Goal: Information Seeking & Learning: Learn about a topic

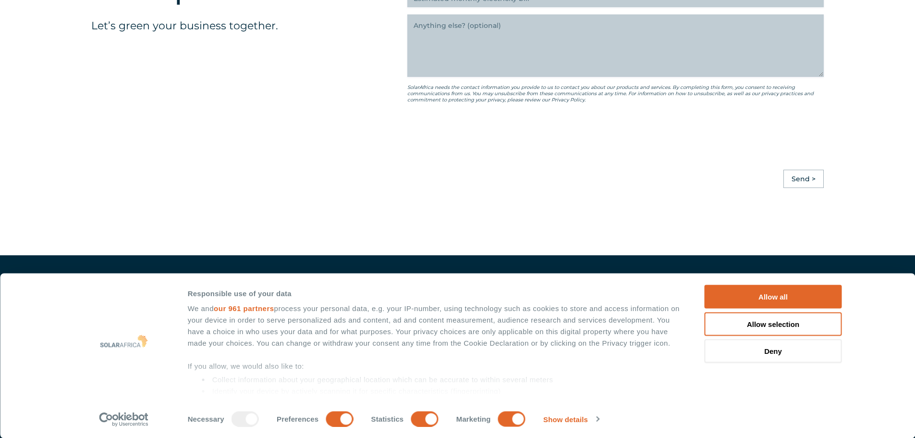
scroll to position [2693, 0]
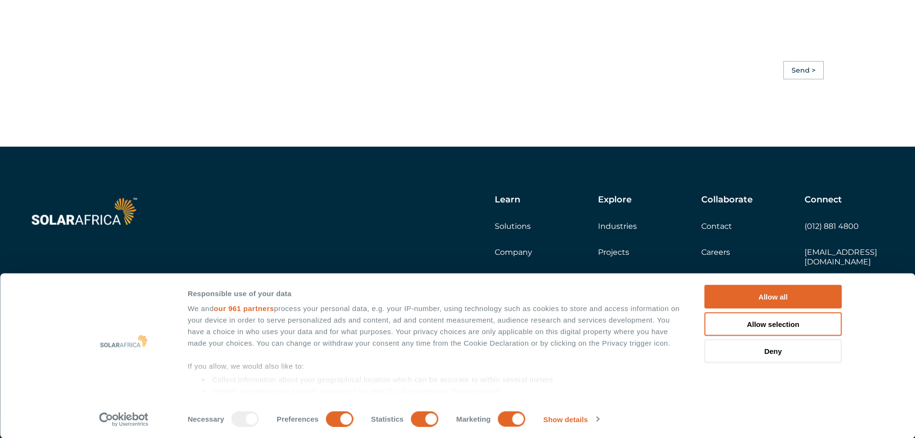
click at [506, 256] on link "Company" at bounding box center [513, 251] width 37 height 9
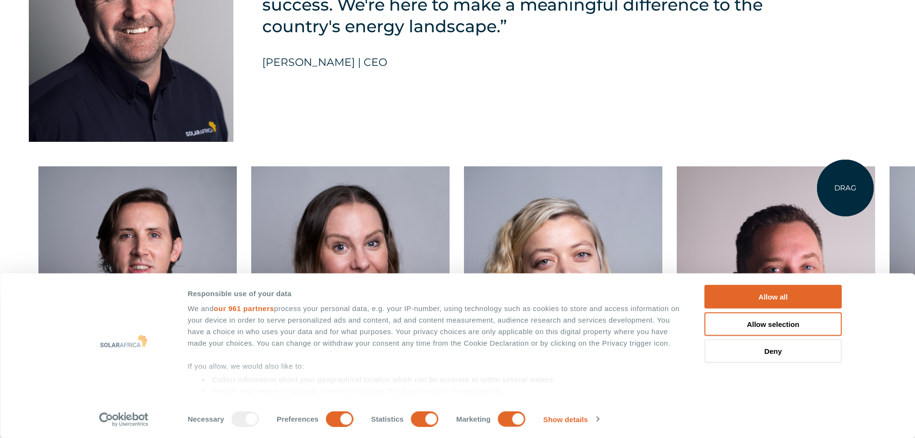
scroll to position [2354, 0]
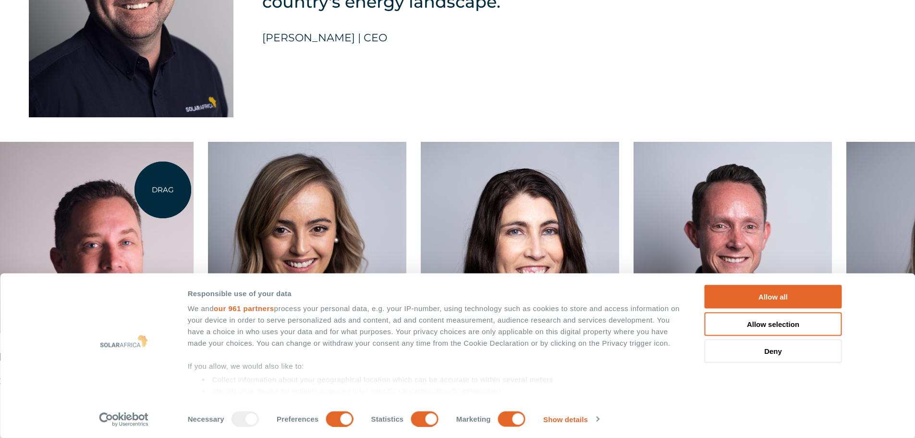
drag, startPoint x: 844, startPoint y: 189, endPoint x: 163, endPoint y: 190, distance: 681.6
click at [163, 190] on div at bounding box center [94, 237] width 198 height 191
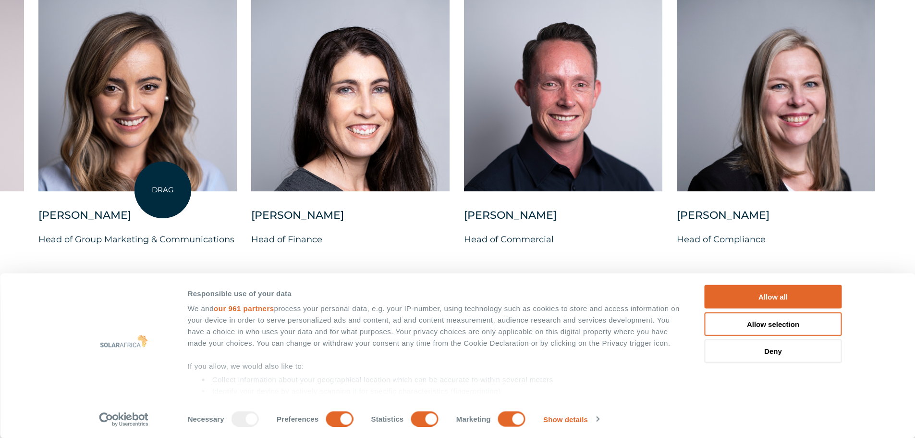
scroll to position [2498, 0]
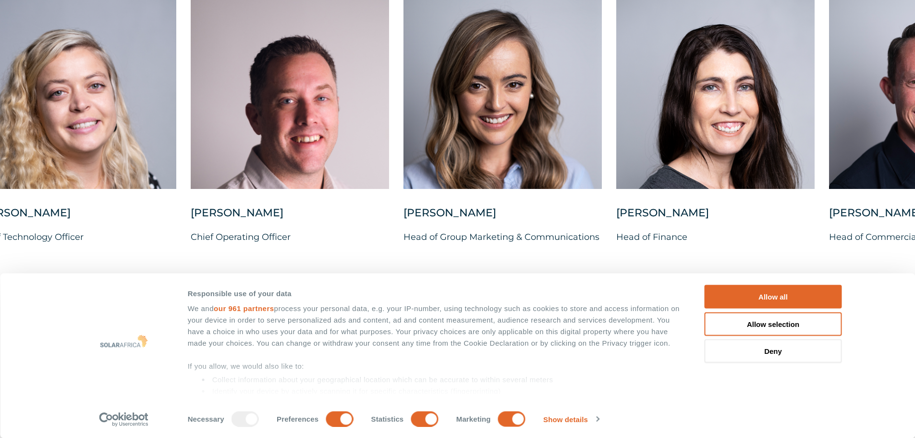
drag, startPoint x: 554, startPoint y: 95, endPoint x: 919, endPoint y: 76, distance: 365.5
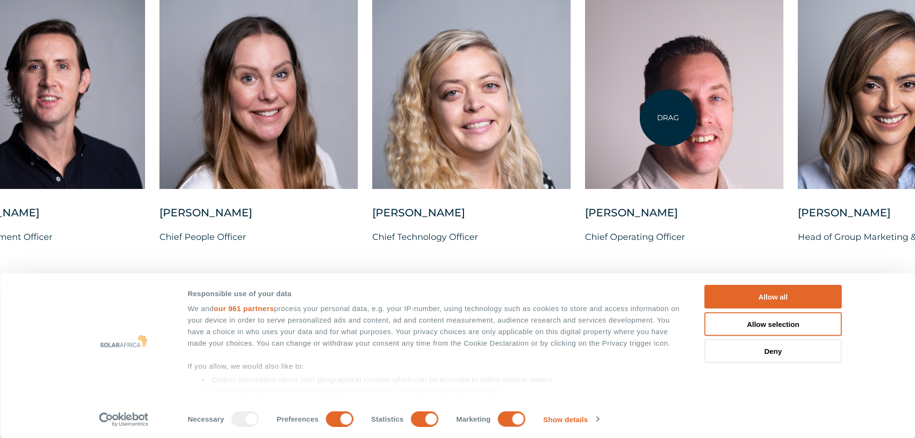
drag, startPoint x: 334, startPoint y: 79, endPoint x: 668, endPoint y: 118, distance: 336.1
click at [668, 118] on div at bounding box center [684, 93] width 198 height 191
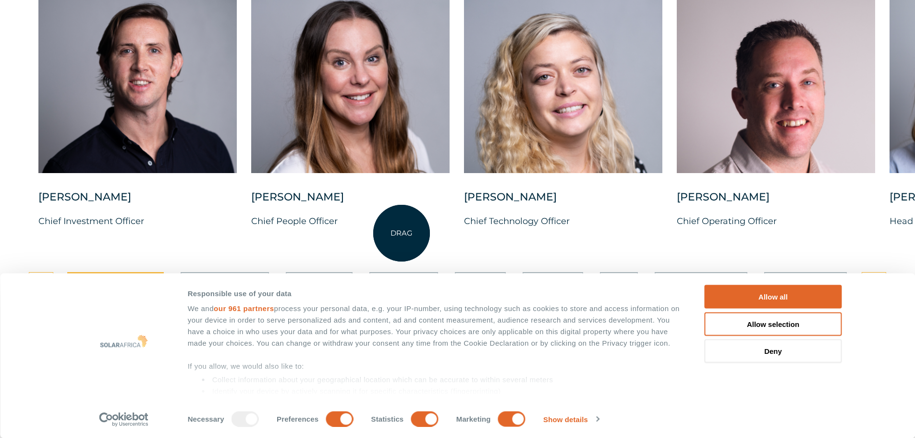
scroll to position [2658, 0]
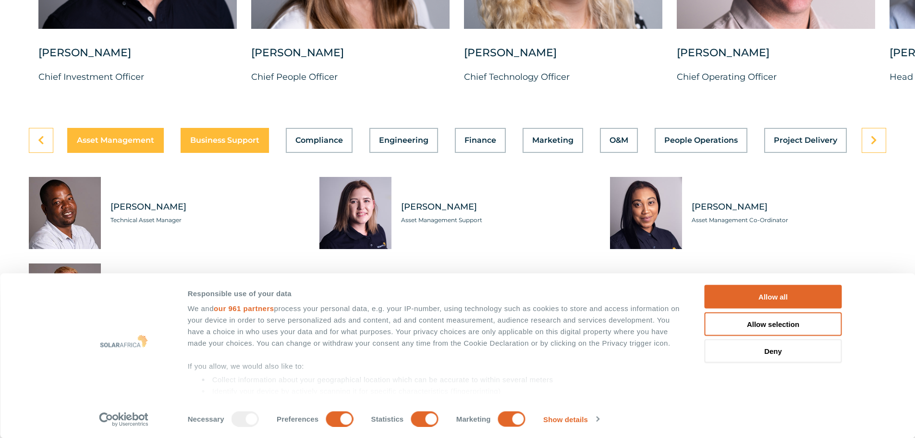
click at [251, 136] on span "Business Support" at bounding box center [224, 140] width 69 height 8
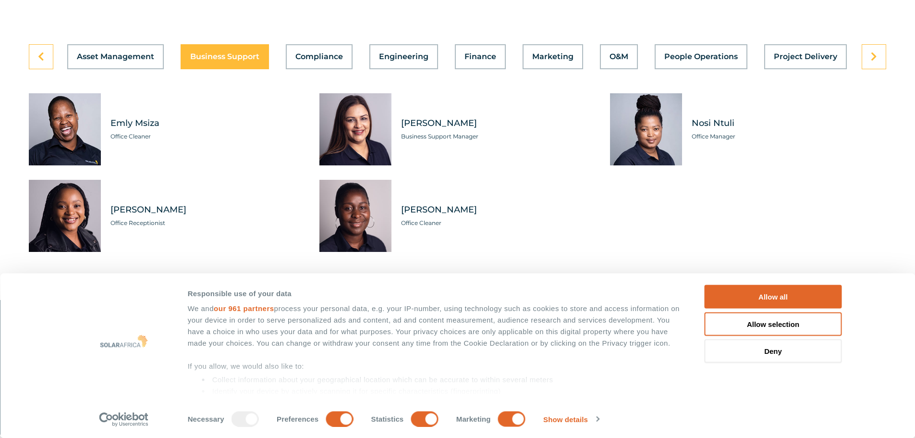
scroll to position [2754, 0]
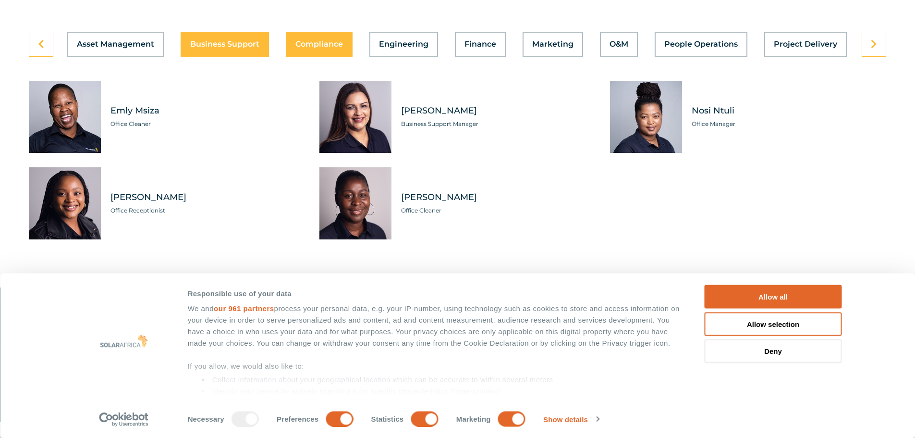
click at [319, 40] on span "Compliance" at bounding box center [319, 44] width 48 height 8
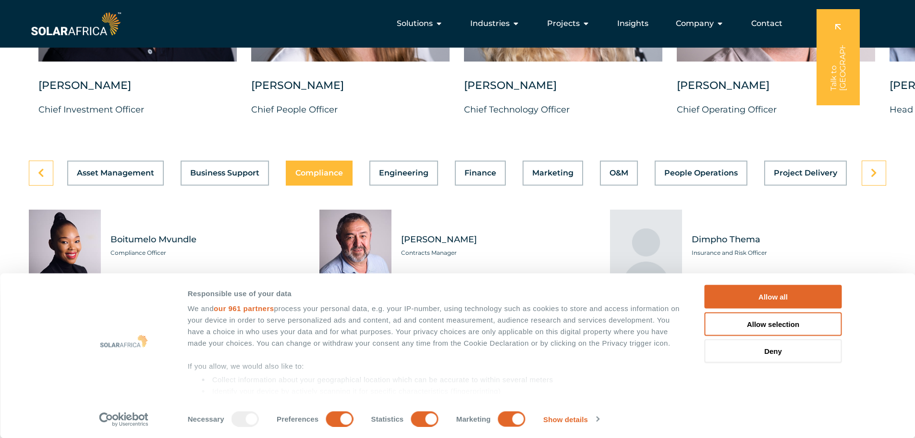
scroll to position [2610, 0]
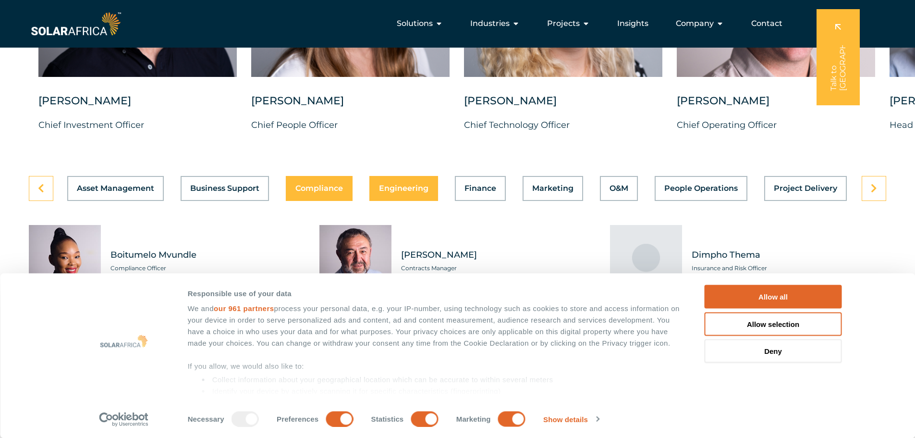
click at [401, 189] on button "Engineering" at bounding box center [403, 188] width 69 height 25
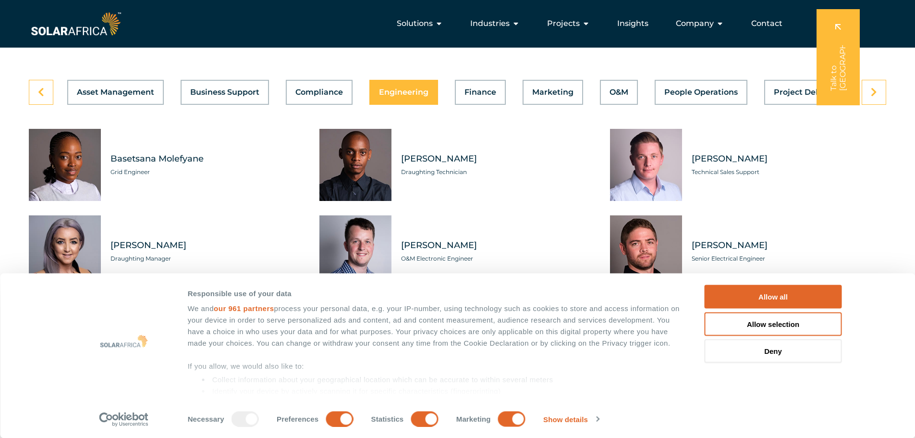
scroll to position [2658, 0]
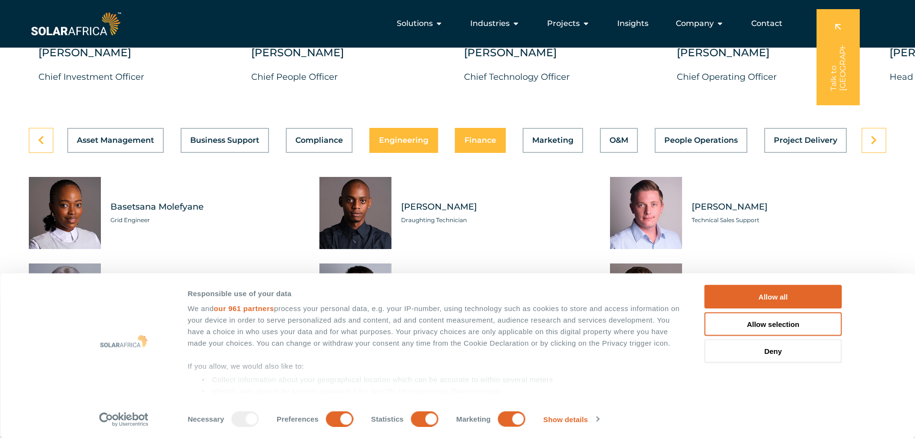
click at [492, 137] on span "Finance" at bounding box center [480, 140] width 32 height 8
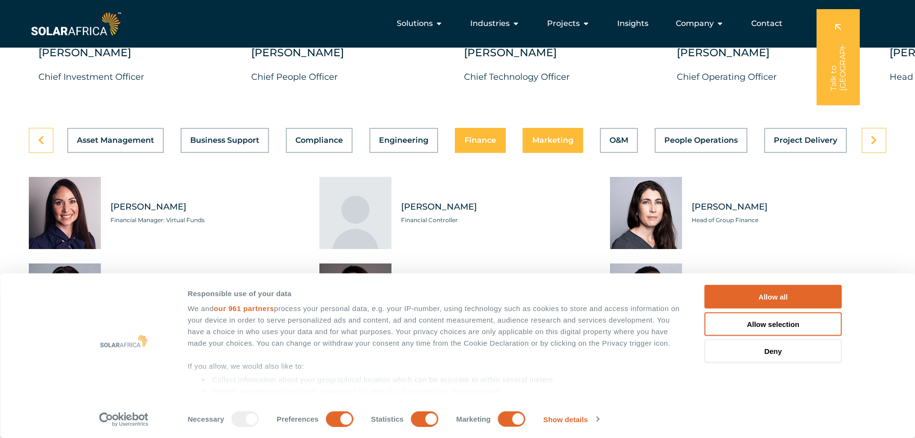
click at [545, 136] on span "Marketing" at bounding box center [552, 140] width 41 height 8
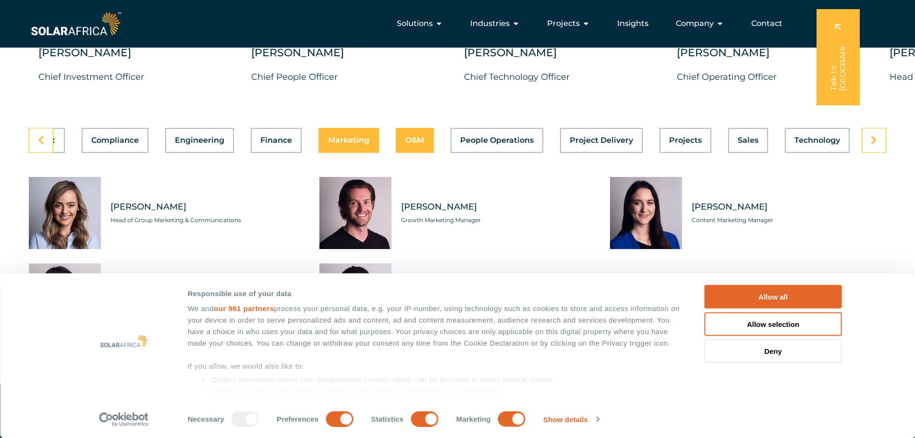
click at [427, 133] on button "O&M" at bounding box center [415, 140] width 38 height 25
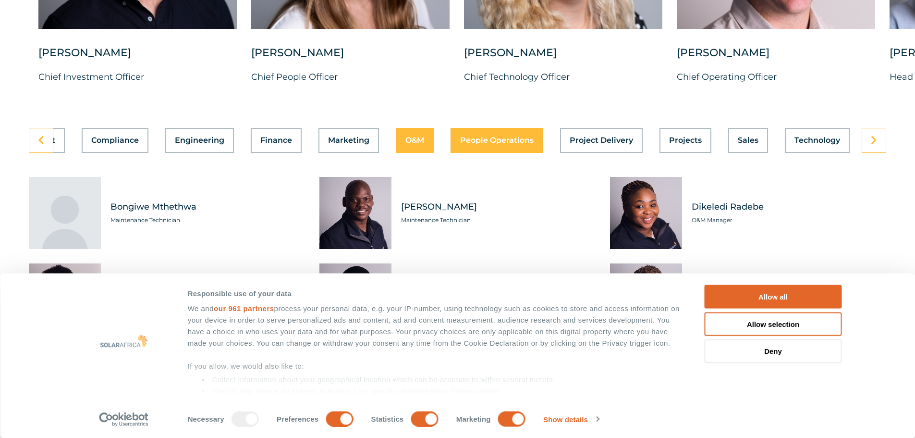
click at [525, 139] on button "People Operations" at bounding box center [497, 140] width 93 height 25
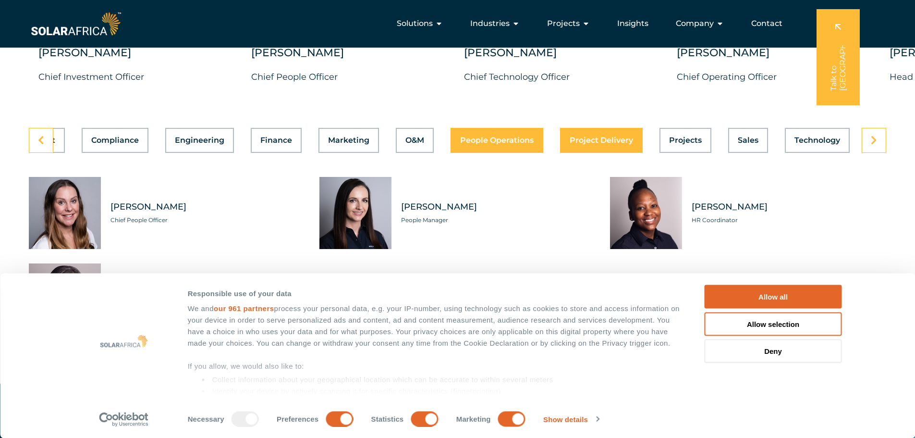
click at [583, 136] on span "Project Delivery" at bounding box center [601, 140] width 63 height 8
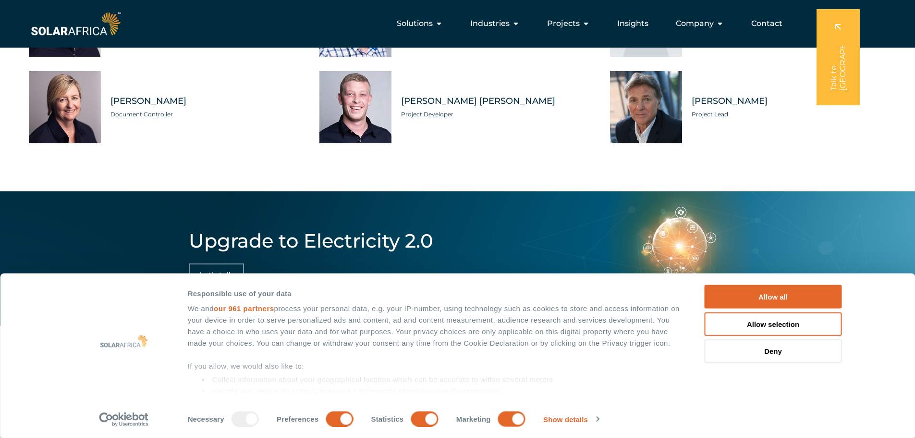
scroll to position [2706, 0]
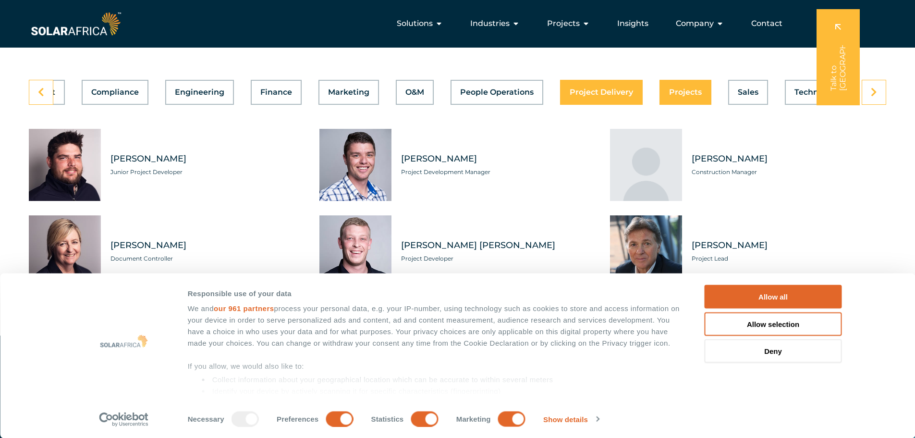
click at [709, 85] on div "Asset Management Business Support Compliance Engineering Finance Marketing O&M …" at bounding box center [457, 92] width 857 height 25
click at [678, 88] on span "Projects" at bounding box center [685, 92] width 33 height 8
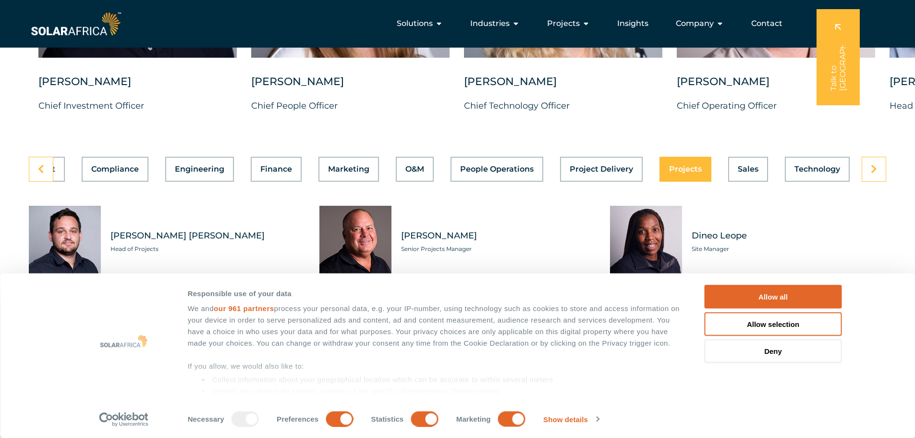
scroll to position [2610, 0]
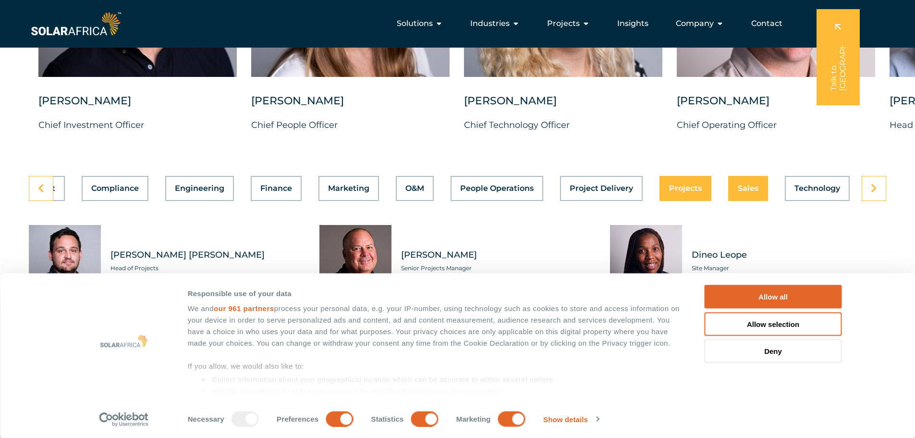
click at [751, 184] on span "Sales" at bounding box center [748, 188] width 21 height 8
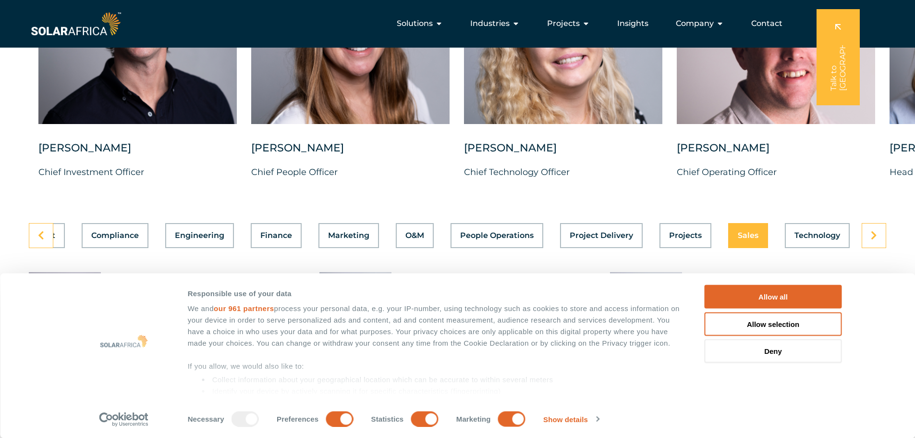
scroll to position [2561, 0]
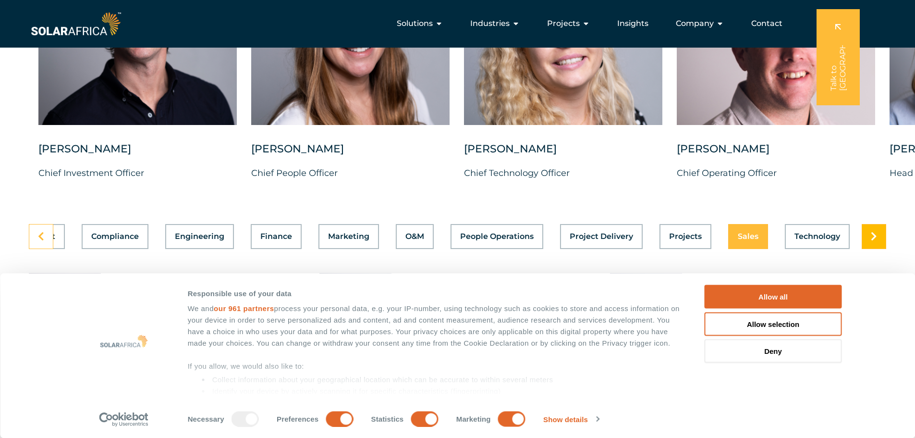
click at [870, 232] on link at bounding box center [874, 236] width 24 height 25
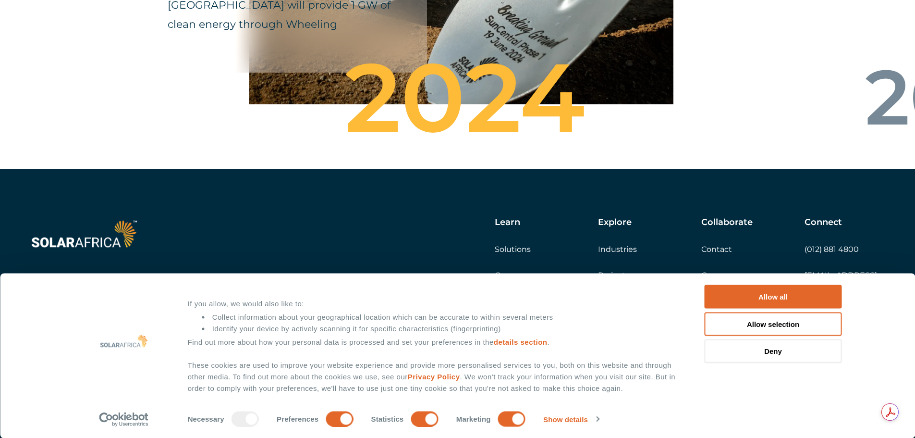
scroll to position [3551, 0]
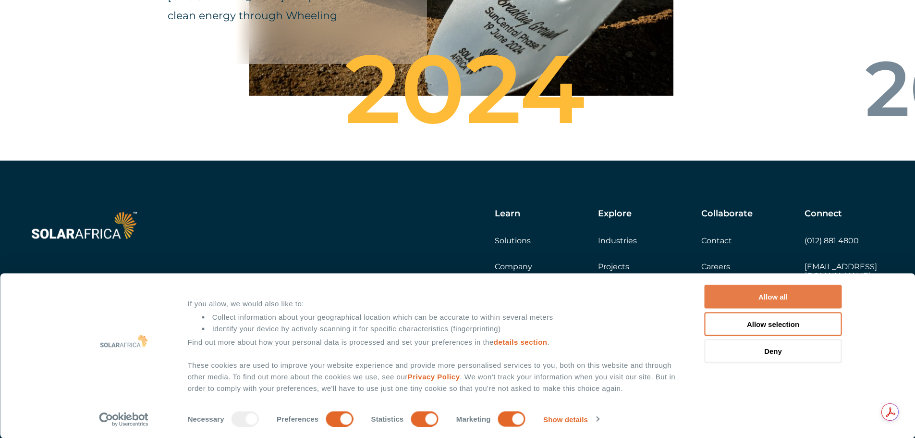
click at [824, 304] on button "Allow all" at bounding box center [773, 297] width 137 height 24
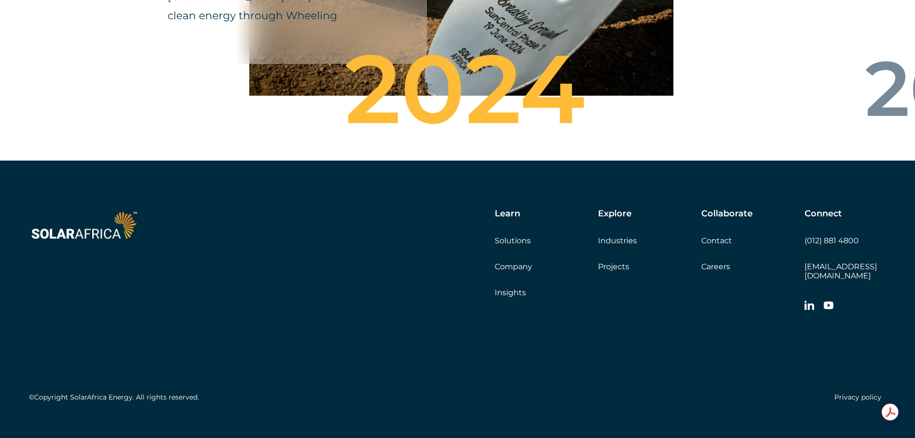
click at [714, 236] on link "Contact" at bounding box center [716, 240] width 31 height 9
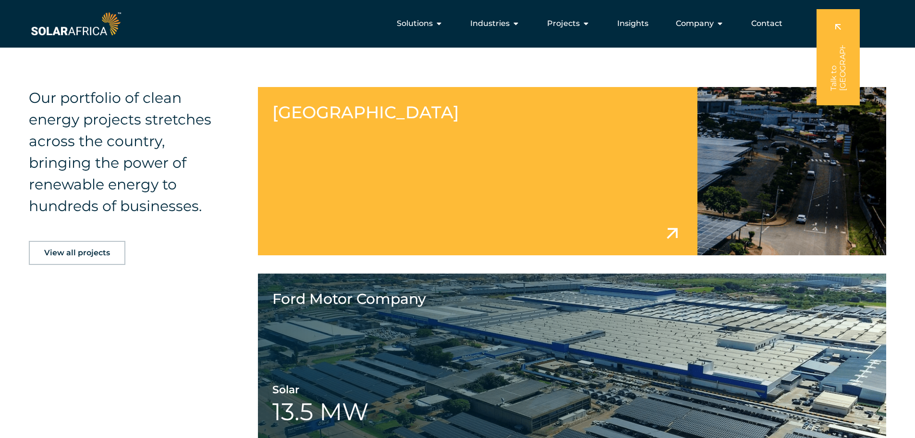
scroll to position [1026, 0]
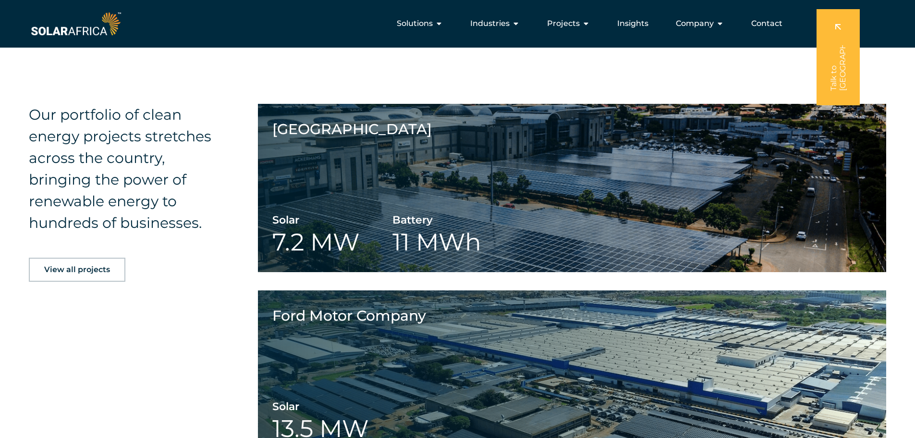
click at [50, 266] on span "View all projects" at bounding box center [77, 270] width 66 height 8
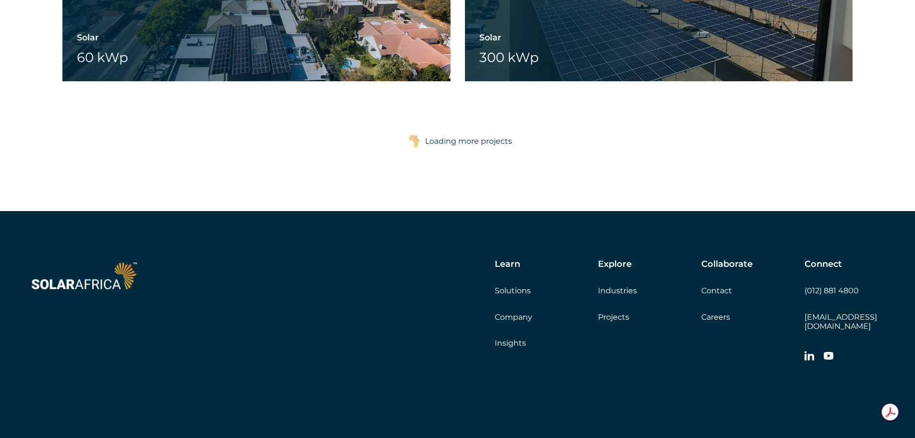
scroll to position [7522, 0]
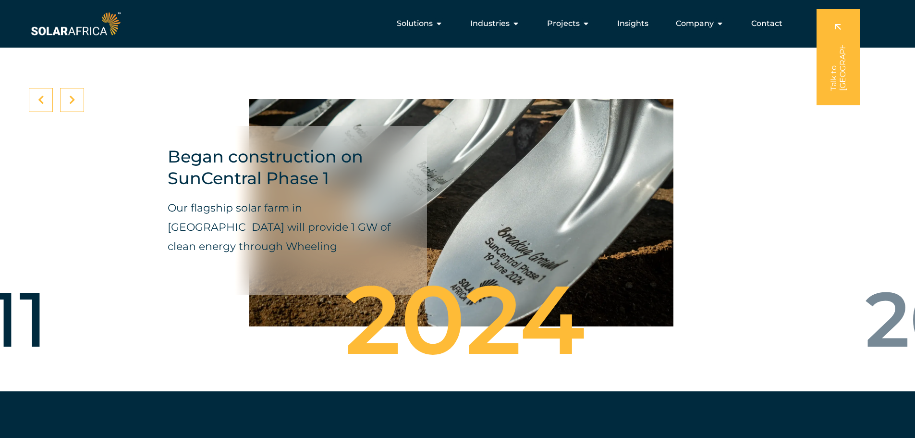
scroll to position [3138, 0]
